Goal: Task Accomplishment & Management: Manage account settings

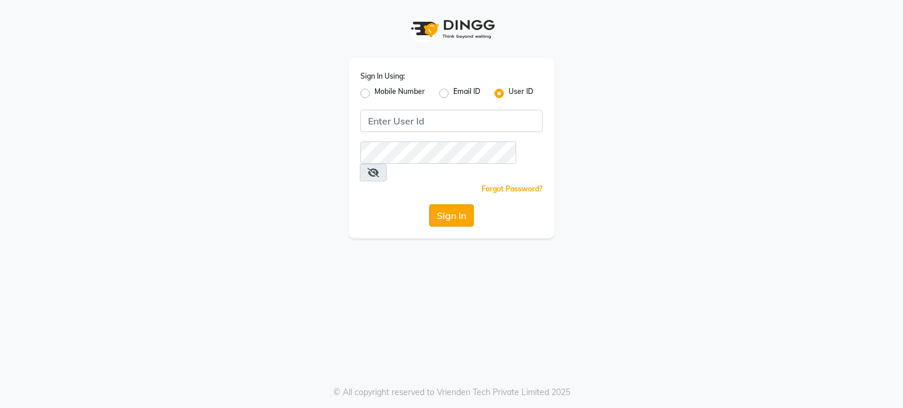
click at [462, 204] on button "Sign In" at bounding box center [451, 215] width 45 height 22
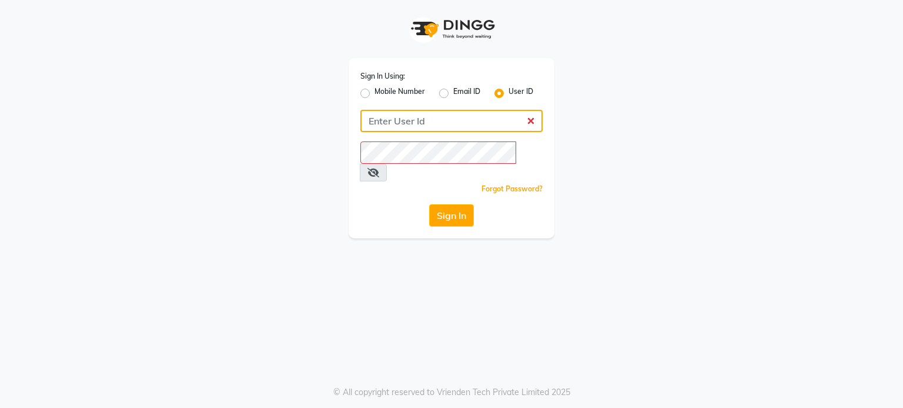
click at [440, 123] on input "Username" at bounding box center [451, 121] width 182 height 22
type input "[PERSON_NAME]"
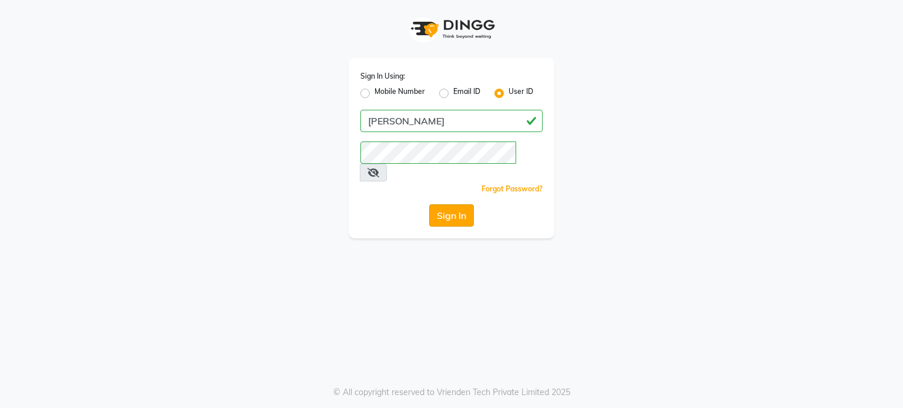
click at [464, 204] on button "Sign In" at bounding box center [451, 215] width 45 height 22
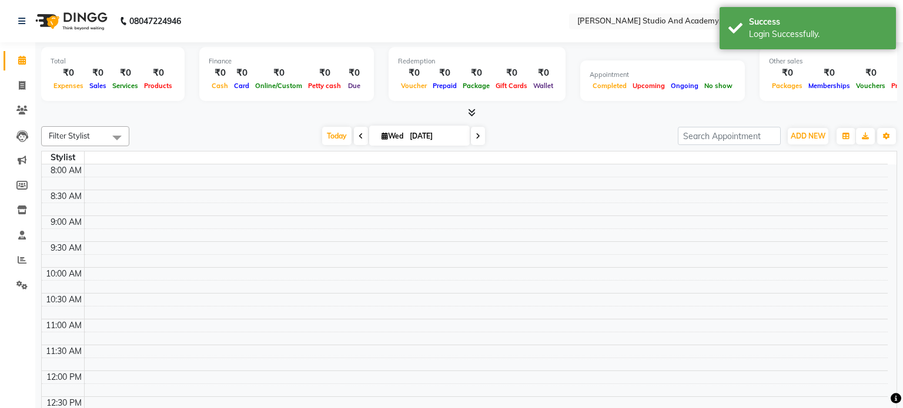
select select "en"
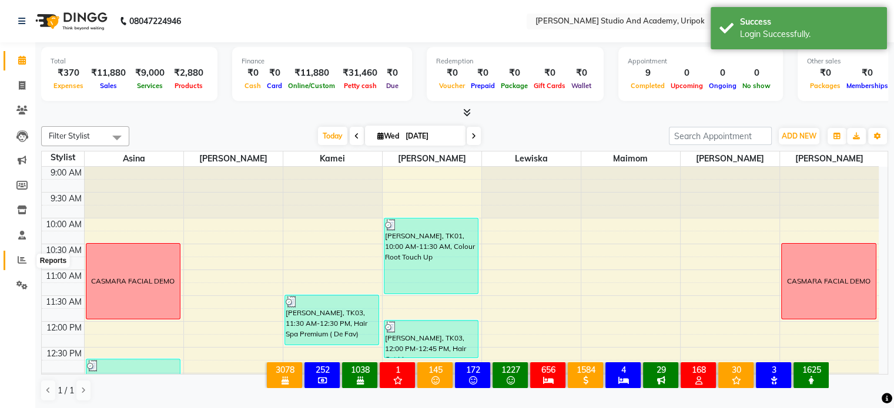
click at [22, 257] on icon at bounding box center [22, 260] width 9 height 9
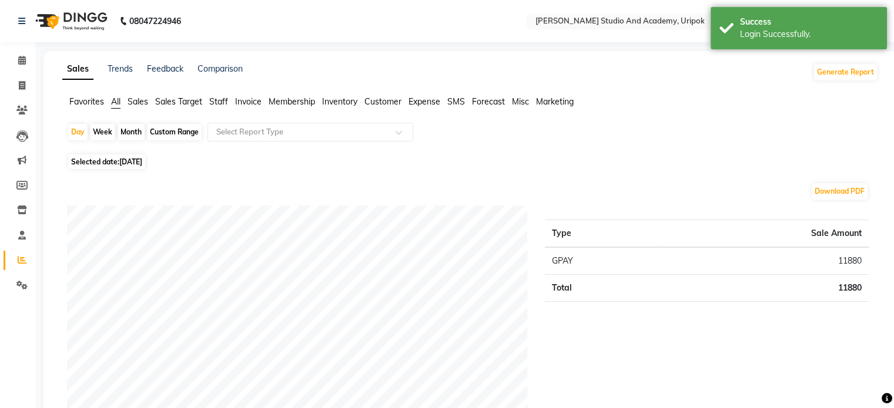
click at [221, 98] on span "Staff" at bounding box center [218, 101] width 19 height 11
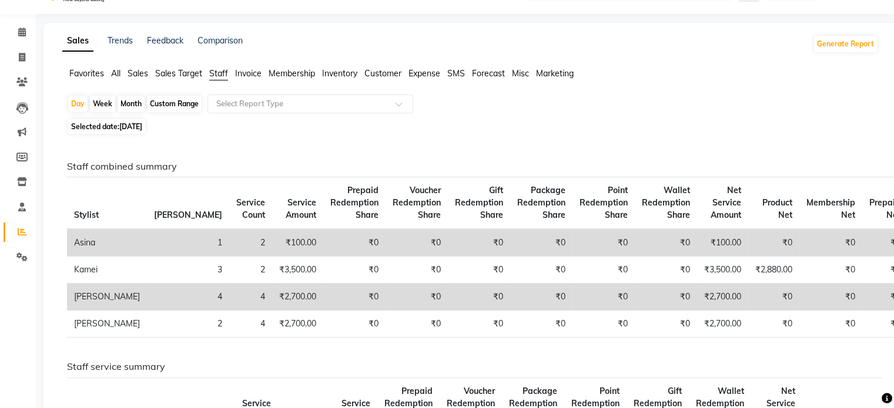
scroll to position [27, 0]
click at [133, 103] on div "Month" at bounding box center [131, 105] width 27 height 16
select select "9"
select select "2025"
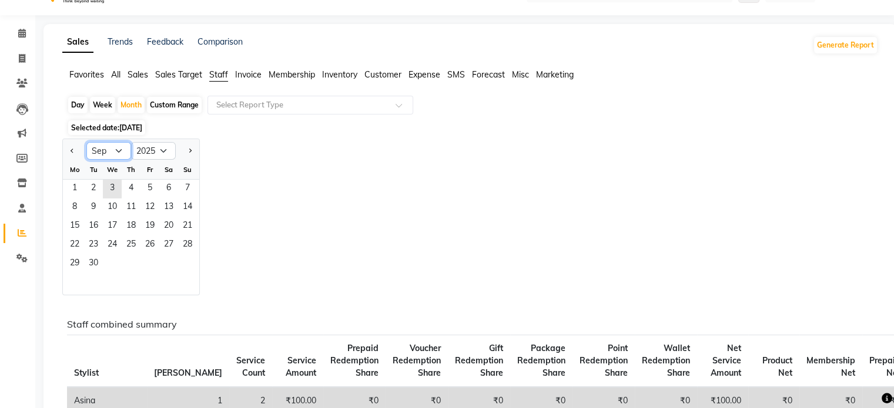
click at [116, 150] on select "Jan Feb Mar Apr May Jun [DATE] Aug Sep Oct Nov Dec" at bounding box center [108, 151] width 45 height 18
select select "8"
click at [86, 142] on select "Jan Feb Mar Apr May Jun [DATE] Aug Sep Oct Nov Dec" at bounding box center [108, 151] width 45 height 18
click at [150, 192] on span "1" at bounding box center [149, 189] width 19 height 19
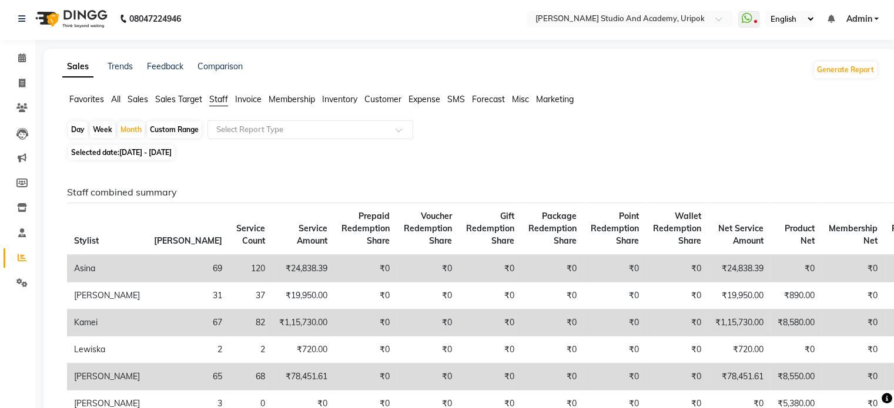
scroll to position [0, 0]
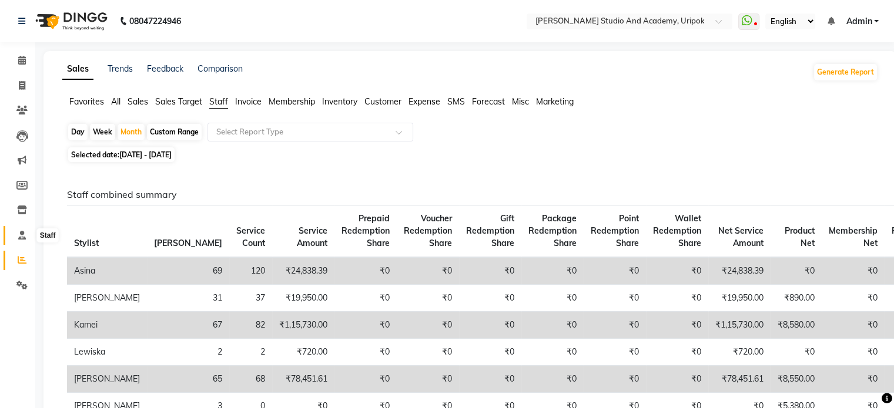
click at [19, 237] on icon at bounding box center [22, 235] width 8 height 9
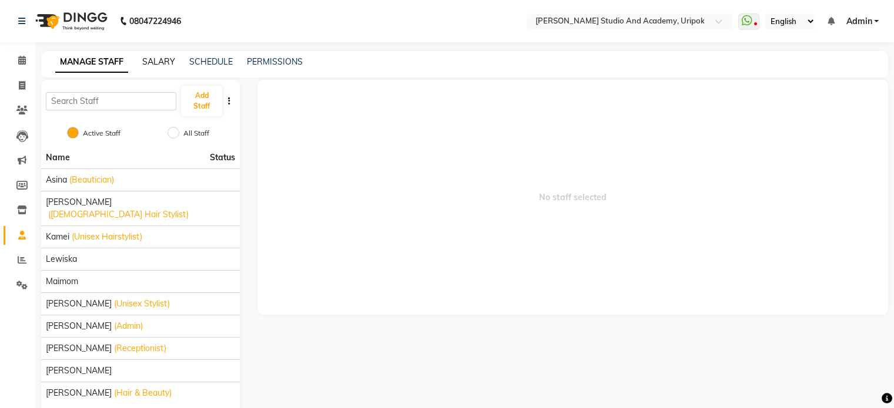
click at [157, 62] on link "SALARY" at bounding box center [158, 61] width 33 height 11
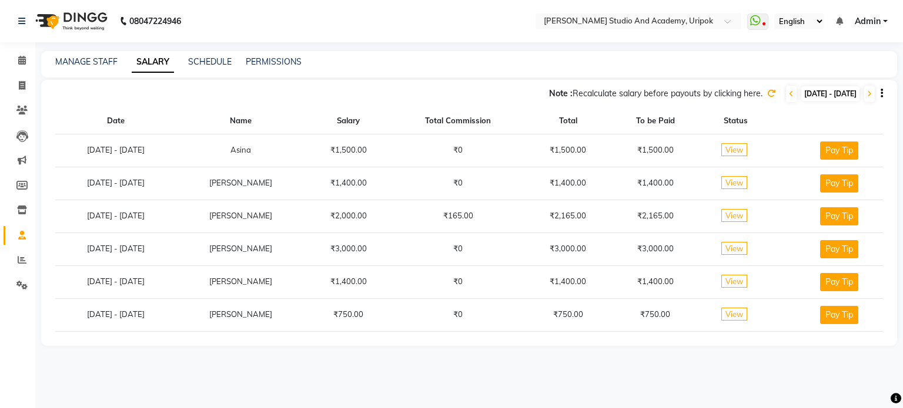
click at [767, 97] on icon at bounding box center [771, 93] width 8 height 8
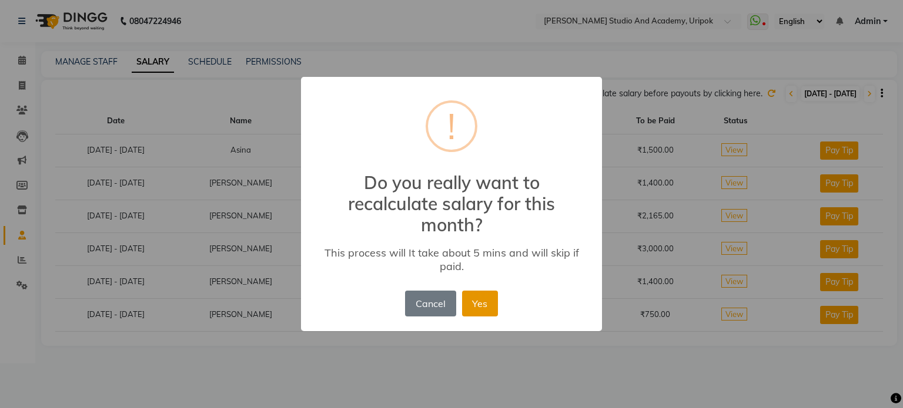
click at [468, 309] on button "Yes" at bounding box center [480, 304] width 36 height 26
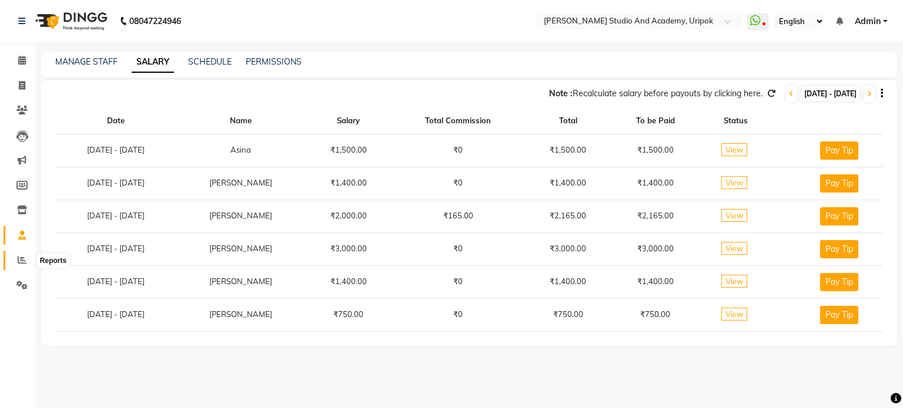
click at [18, 254] on span at bounding box center [22, 261] width 21 height 14
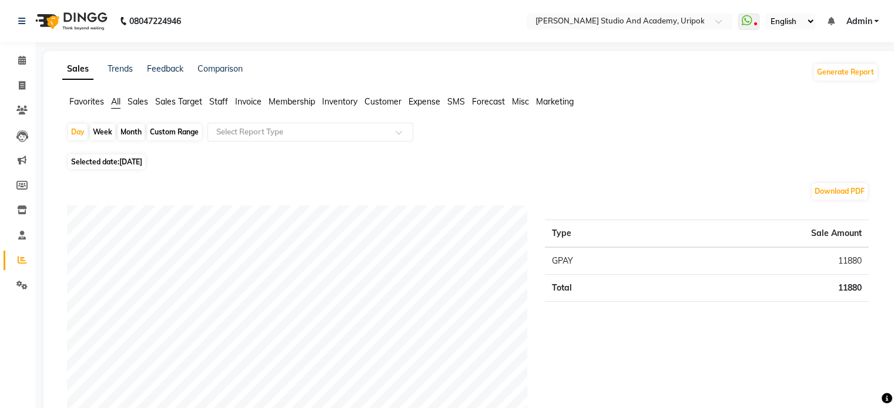
click at [423, 102] on span "Expense" at bounding box center [424, 101] width 32 height 11
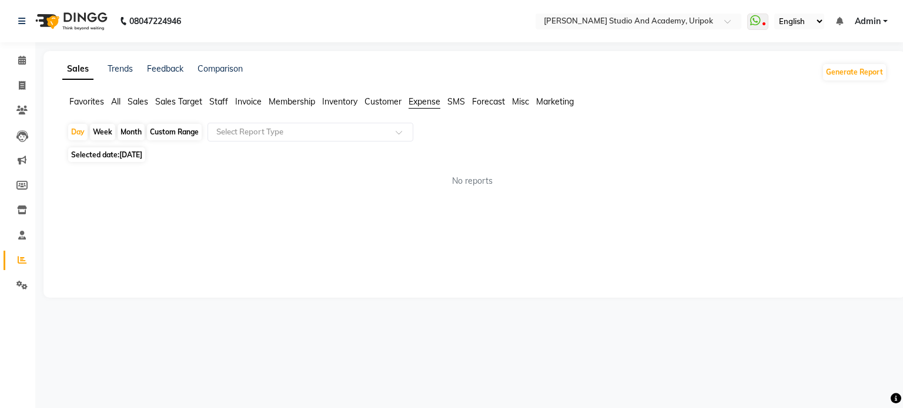
click at [142, 159] on span "[DATE]" at bounding box center [130, 154] width 23 height 9
select select "9"
select select "2025"
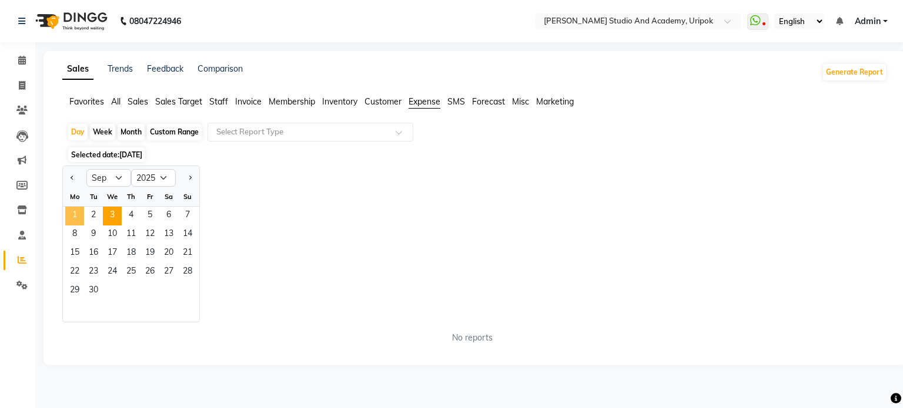
click at [68, 212] on span "1" at bounding box center [74, 216] width 19 height 19
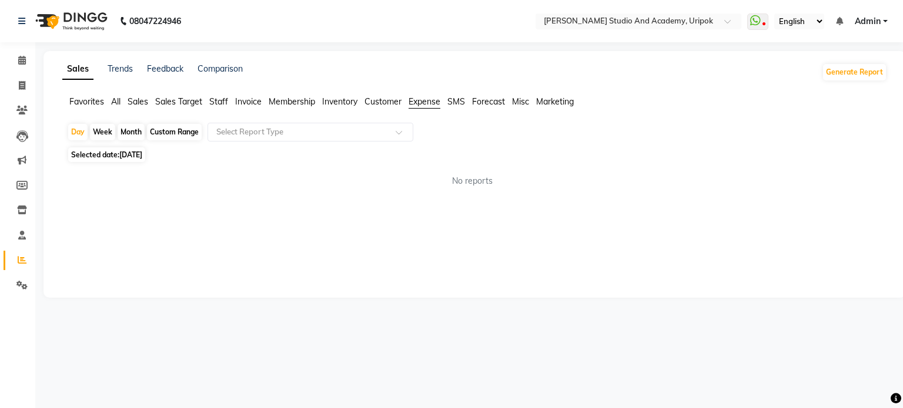
click at [117, 102] on span "All" at bounding box center [115, 101] width 9 height 11
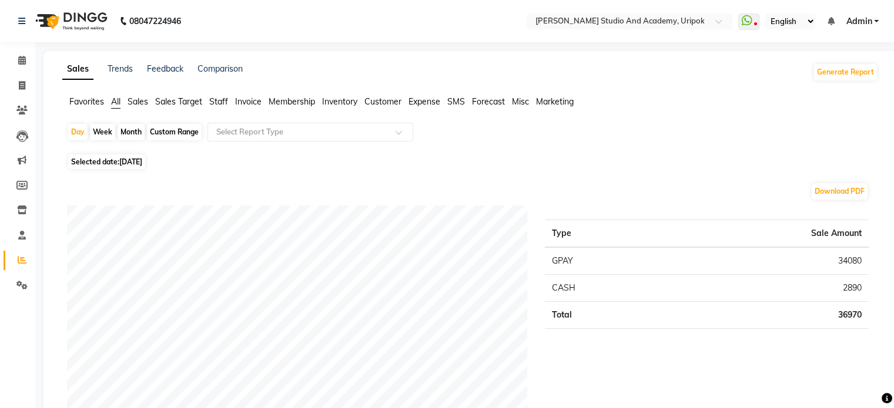
click at [86, 106] on span "Favorites" at bounding box center [86, 101] width 35 height 11
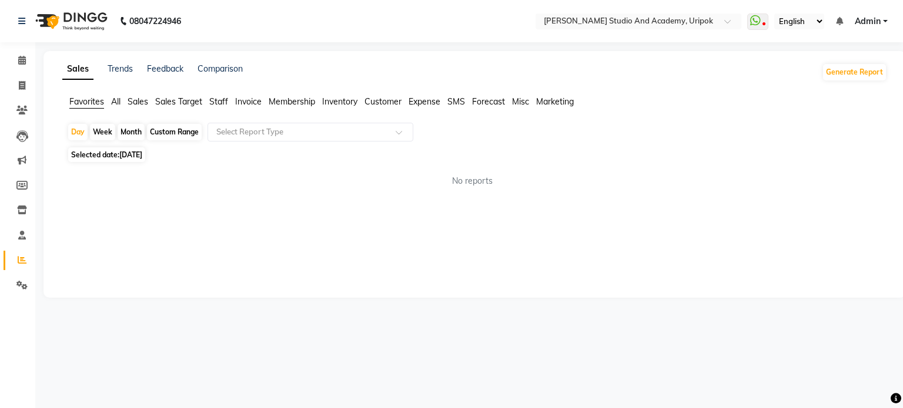
click at [122, 105] on ul "Favorites All Sales Sales Target Staff Invoice Membership Inventory Customer Ex…" at bounding box center [474, 102] width 824 height 13
click at [118, 103] on span "All" at bounding box center [115, 101] width 9 height 11
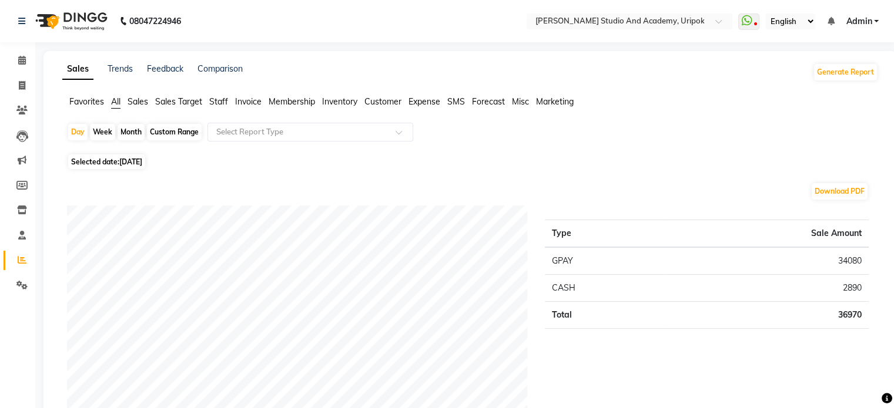
click at [140, 100] on span "Sales" at bounding box center [138, 101] width 21 height 11
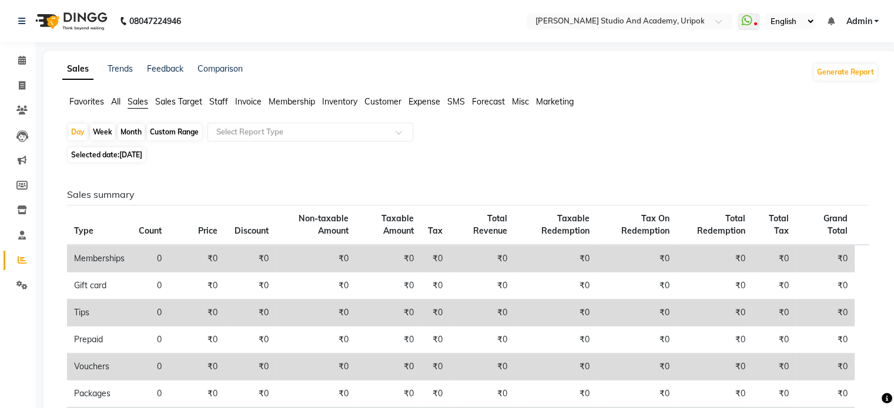
click at [172, 102] on span "Sales Target" at bounding box center [178, 101] width 47 height 11
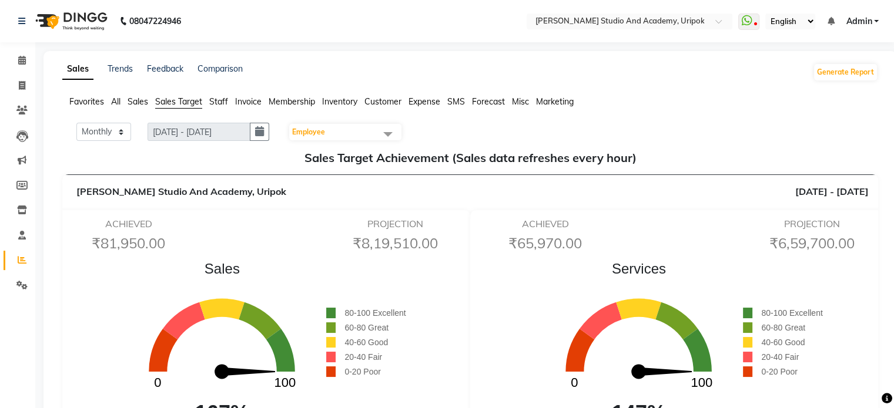
click at [378, 136] on span "Employee" at bounding box center [345, 132] width 112 height 16
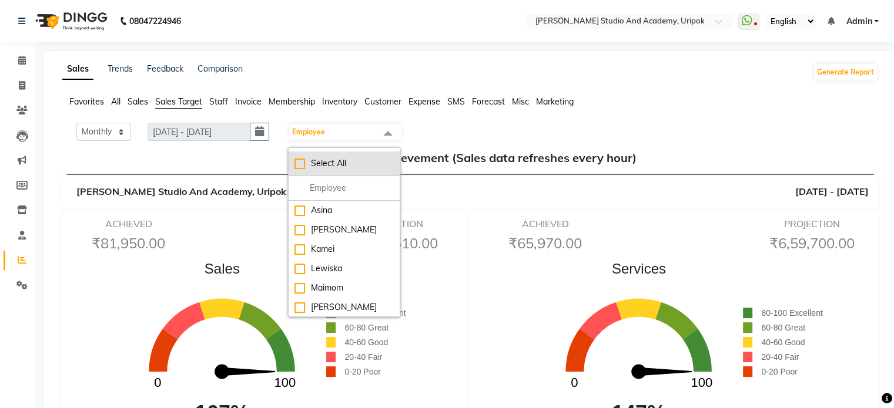
click at [302, 166] on div "Select All" at bounding box center [343, 163] width 99 height 12
checkbox input "true"
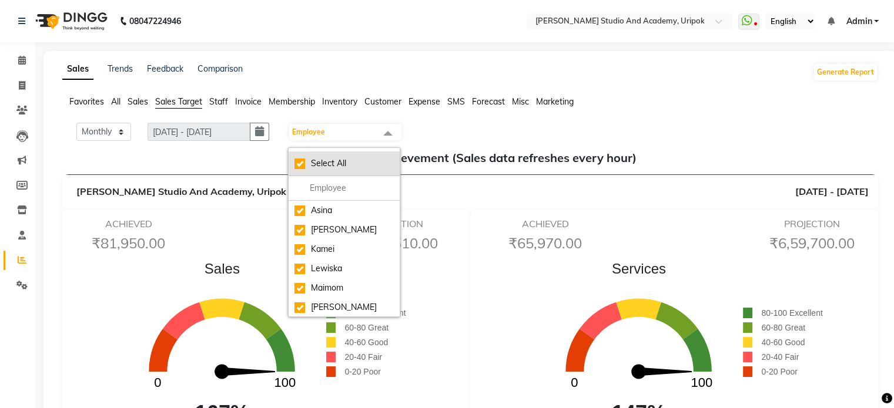
checkbox input "true"
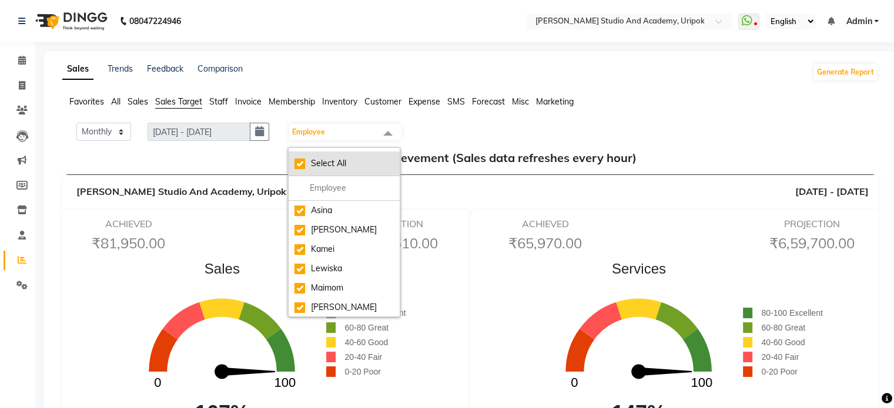
checkbox input "true"
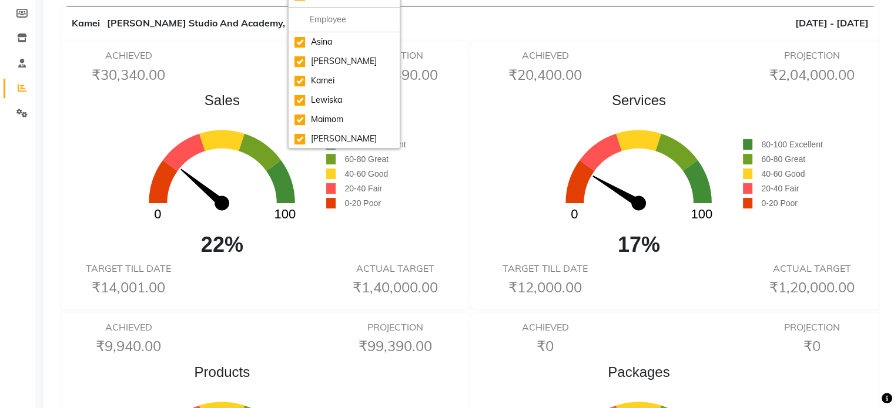
scroll to position [167, 0]
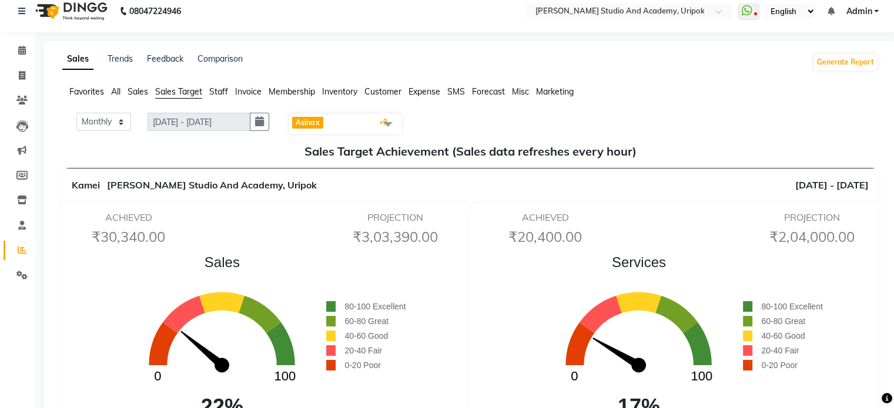
scroll to position [0, 0]
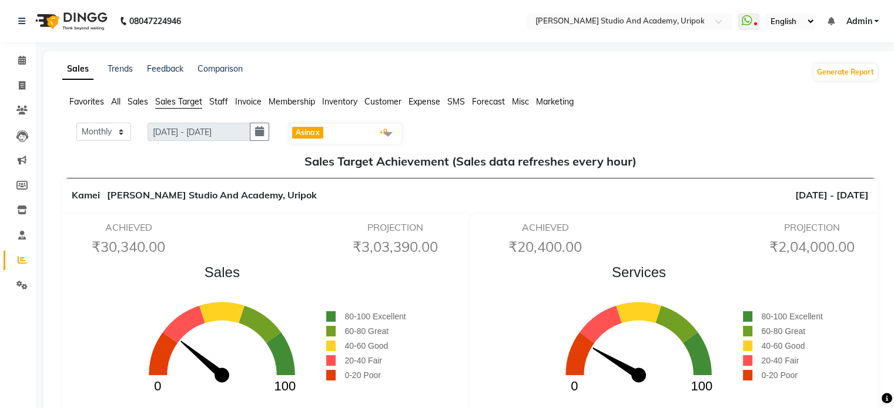
click at [224, 103] on span "Staff" at bounding box center [218, 101] width 19 height 11
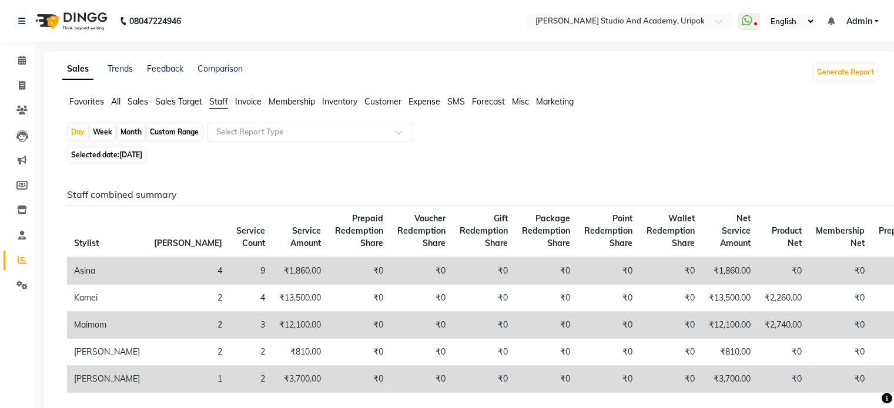
click at [427, 99] on span "Expense" at bounding box center [424, 101] width 32 height 11
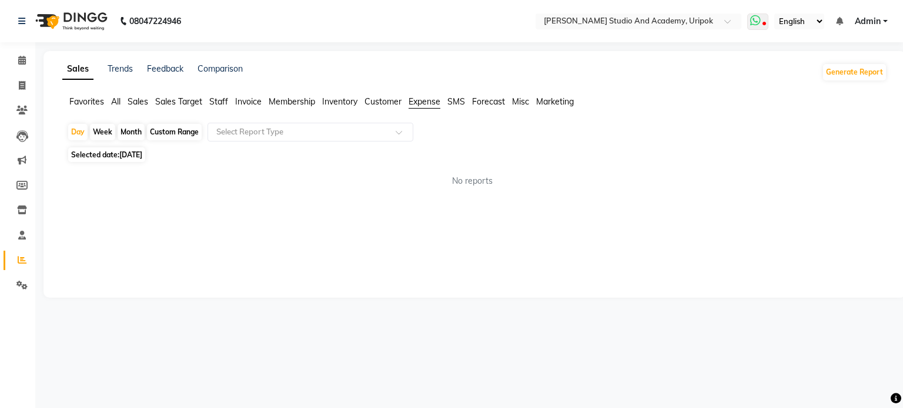
click at [758, 18] on icon at bounding box center [755, 21] width 11 height 12
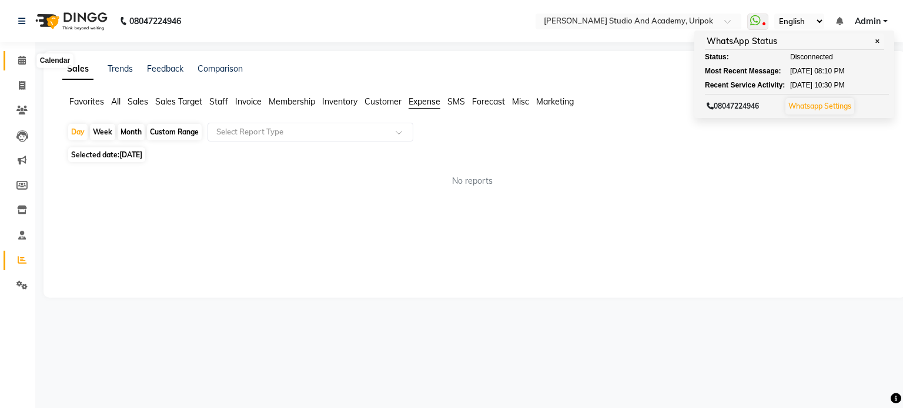
click at [21, 62] on icon at bounding box center [22, 60] width 8 height 9
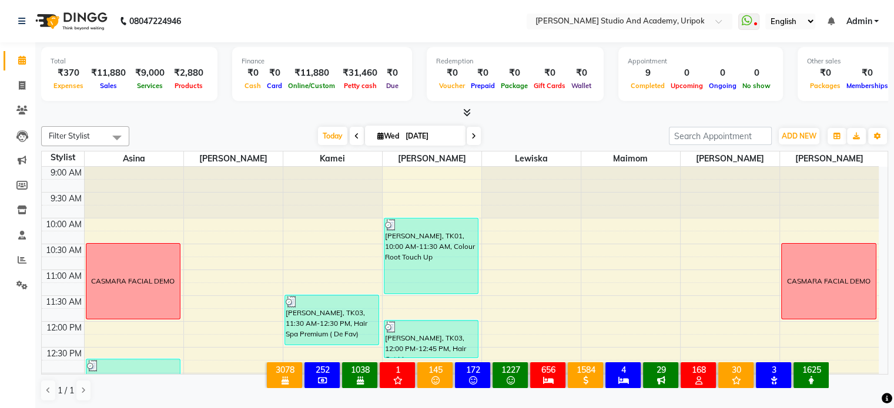
click at [471, 134] on icon at bounding box center [473, 136] width 5 height 7
type input "[DATE]"
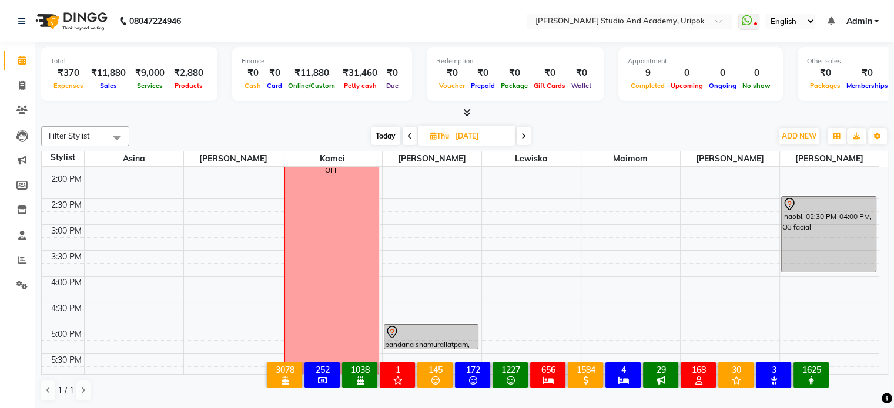
scroll to position [303, 0]
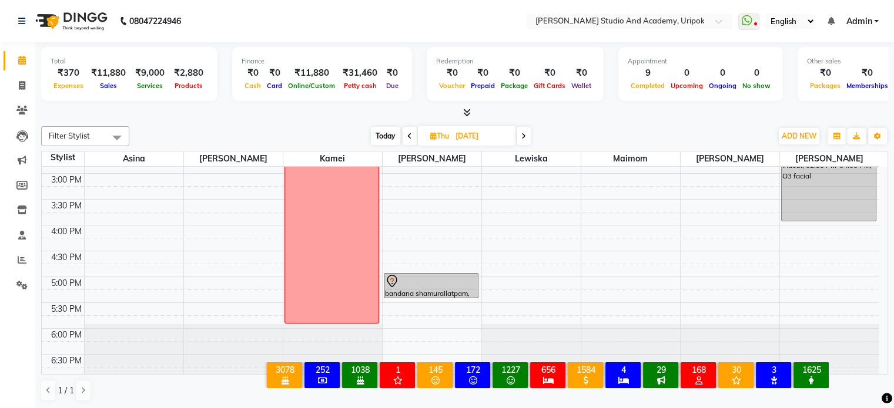
click at [469, 112] on icon at bounding box center [467, 112] width 8 height 9
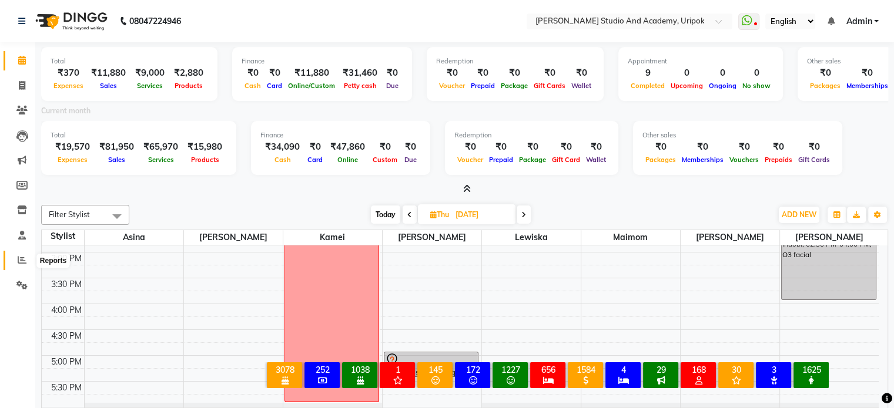
click at [22, 264] on icon at bounding box center [22, 260] width 9 height 9
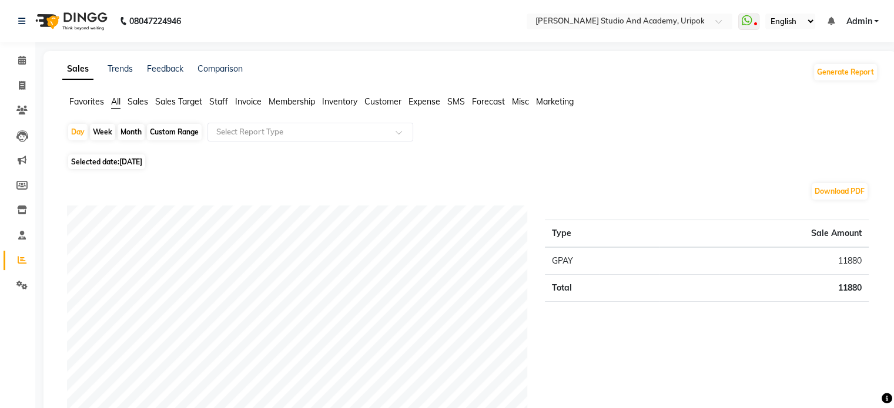
click at [425, 105] on span "Expense" at bounding box center [424, 101] width 32 height 11
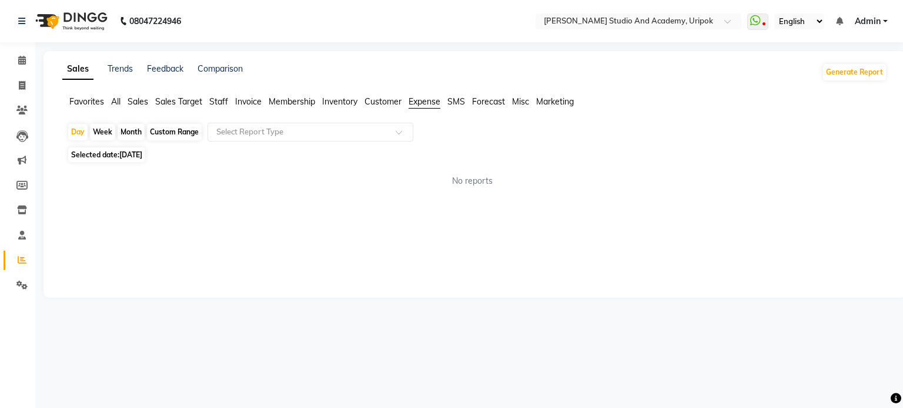
click at [133, 129] on div "Month" at bounding box center [131, 132] width 27 height 16
select select "9"
select select "2025"
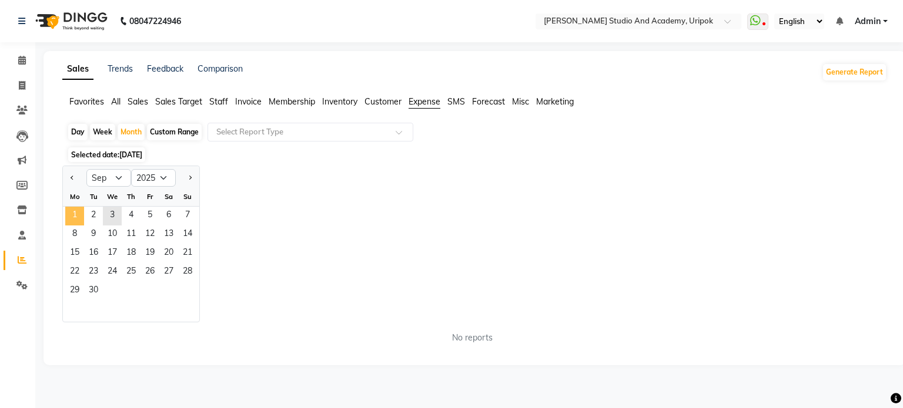
click at [73, 213] on span "1" at bounding box center [74, 216] width 19 height 19
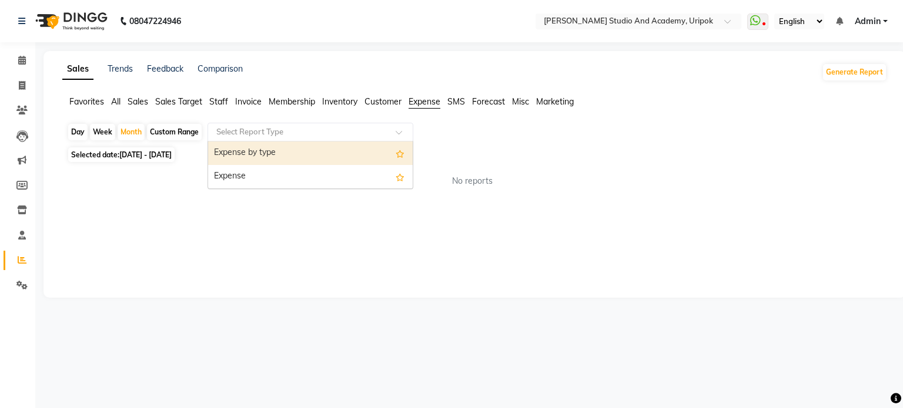
click at [371, 137] on input "text" at bounding box center [298, 132] width 169 height 12
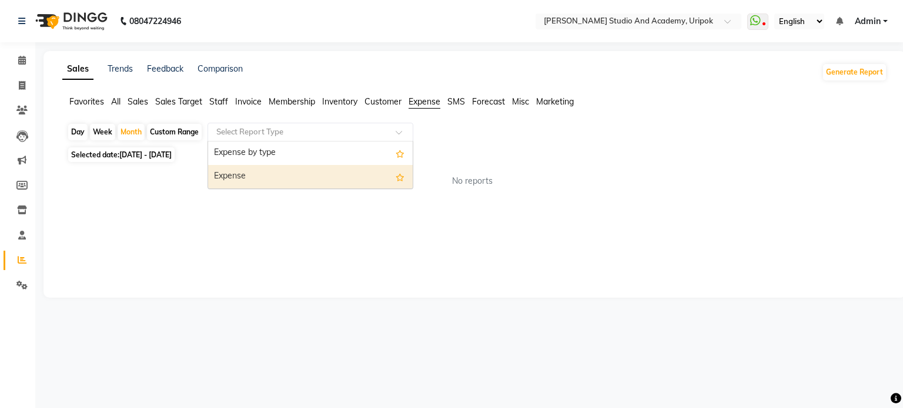
click at [373, 180] on div "Expense" at bounding box center [310, 177] width 204 height 24
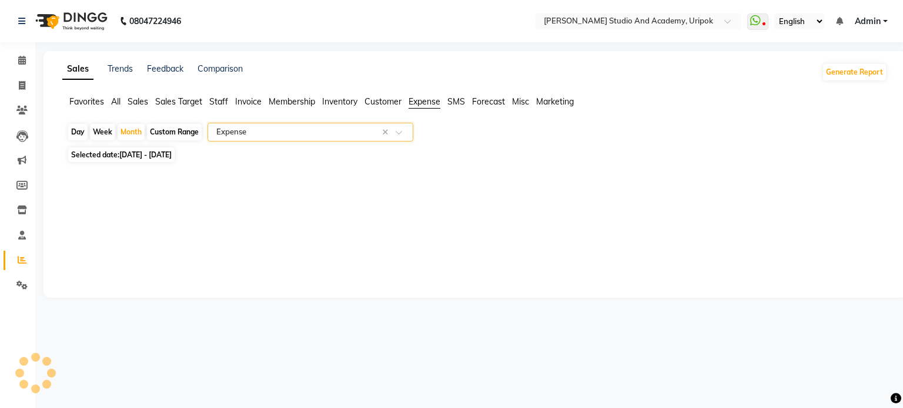
select select "full_report"
select select "pdf"
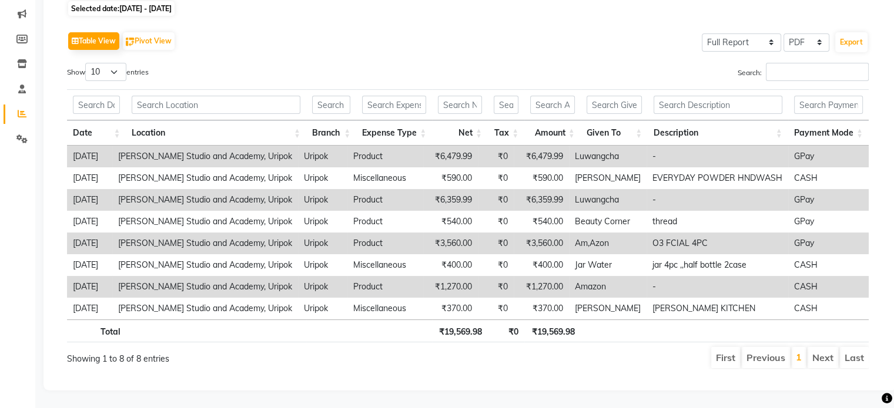
scroll to position [154, 0]
